Goal: Find specific page/section: Find specific page/section

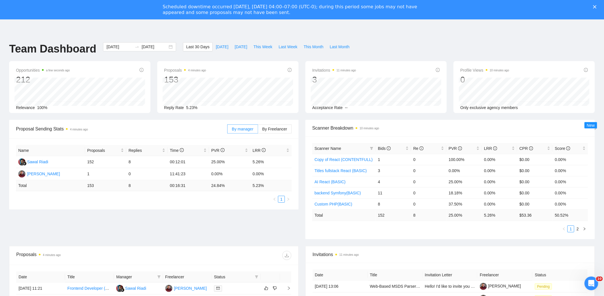
click at [597, 6] on polygon "Close" at bounding box center [594, 6] width 3 height 3
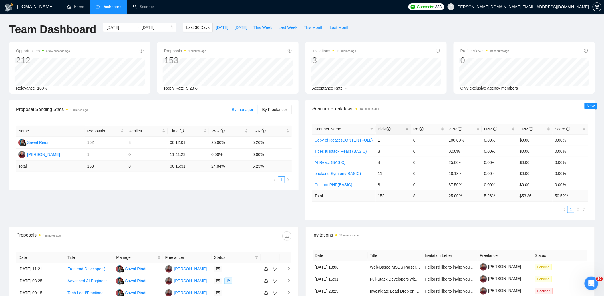
click at [380, 129] on span "Bids" at bounding box center [384, 129] width 13 height 5
click at [143, 6] on link "Scanner" at bounding box center [143, 6] width 21 height 5
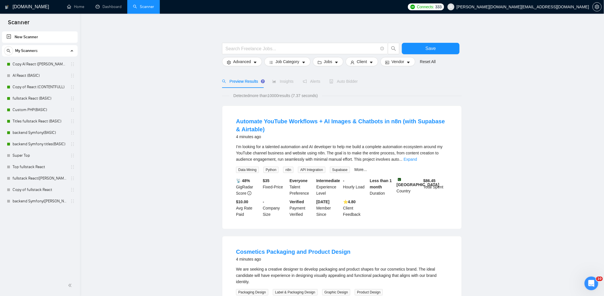
drag, startPoint x: 154, startPoint y: 30, endPoint x: 121, endPoint y: 16, distance: 35.6
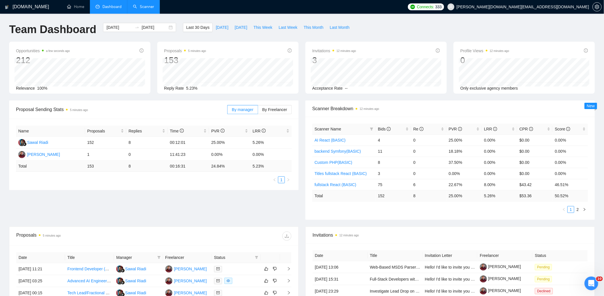
click at [312, 223] on div "Proposal Sending Stats 5 minutes ago By manager By Freelancer Name Proposals Re…" at bounding box center [302, 164] width 593 height 126
click at [302, 223] on div "Proposal Sending Stats 5 minutes ago By manager By Freelancer Name Proposals Re…" at bounding box center [302, 164] width 593 height 126
click at [406, 18] on div "[DOMAIN_NAME] Home Dashboard Scanner Connects: 333 [PERSON_NAME][DOMAIN_NAME][E…" at bounding box center [302, 226] width 604 height 453
click at [301, 223] on div "Proposal Sending Stats 8 minutes ago By manager By Freelancer Name Proposals Re…" at bounding box center [302, 164] width 593 height 126
click at [295, 208] on div "Proposal Sending Stats 8 minutes ago By manager By Freelancer Name Proposals Re…" at bounding box center [302, 164] width 593 height 126
